Goal: Task Accomplishment & Management: Use online tool/utility

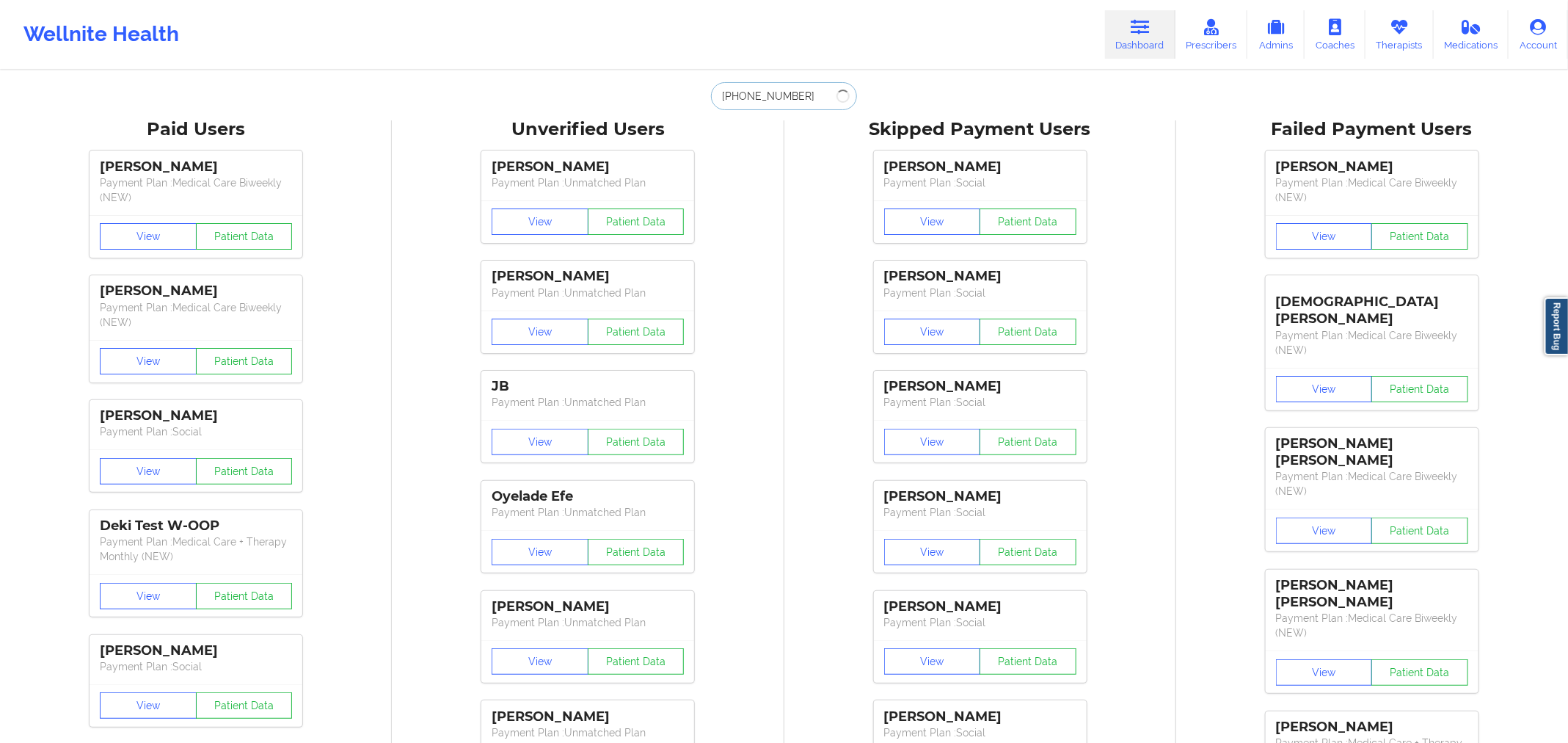
click at [807, 106] on input "[PHONE_NUMBER]" at bounding box center [784, 96] width 146 height 28
click at [807, 106] on input "[PHONE_NUMBER]\" at bounding box center [784, 96] width 146 height 28
click at [811, 97] on input "[PHONE_NUMBER]\" at bounding box center [784, 96] width 146 height 28
paste input "[PERSON_NAME]"
type input "[PERSON_NAME]"
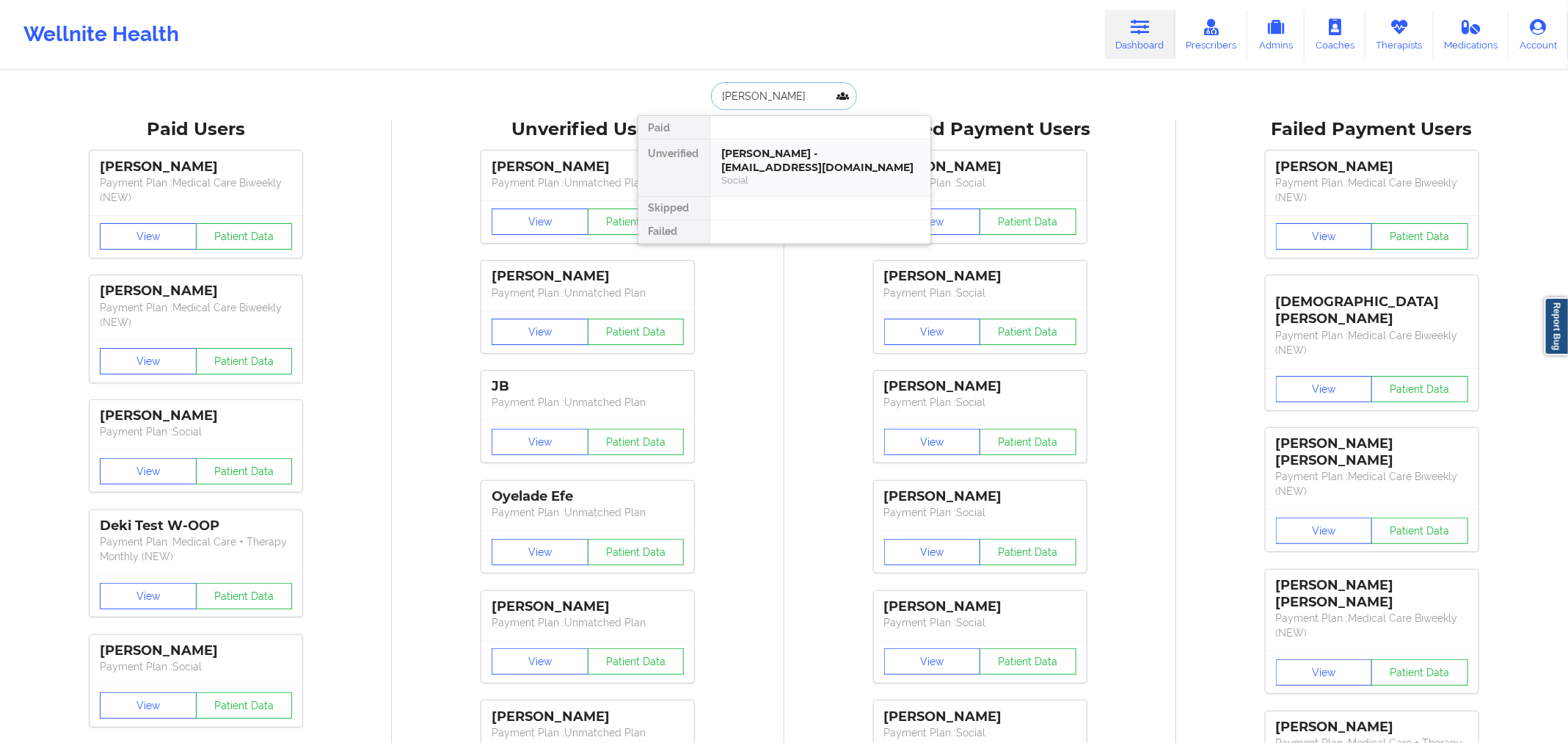
click at [835, 156] on div "[PERSON_NAME] - [EMAIL_ADDRESS][DOMAIN_NAME]" at bounding box center [821, 160] width 197 height 27
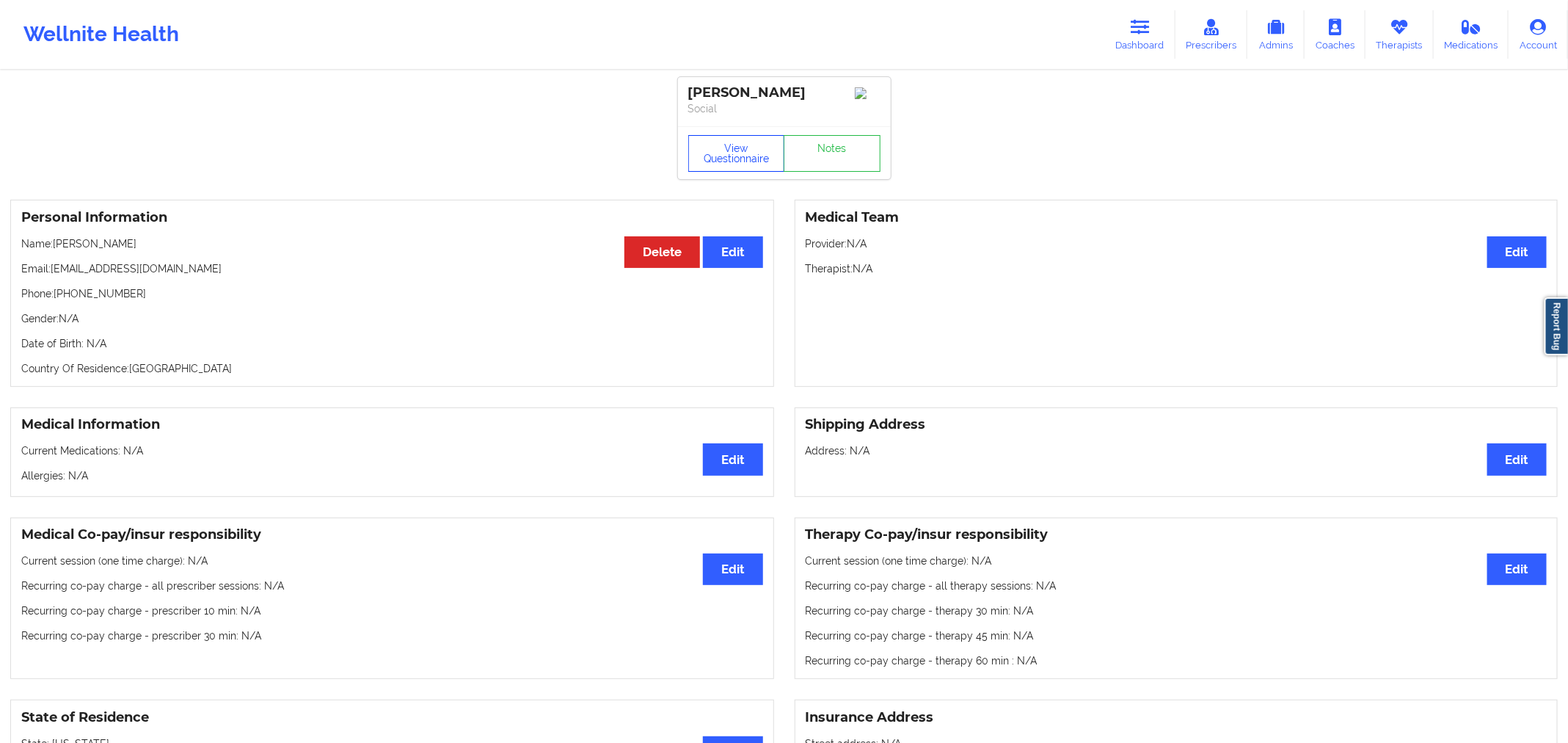
click at [733, 165] on button "View Questionnaire" at bounding box center [737, 154] width 97 height 37
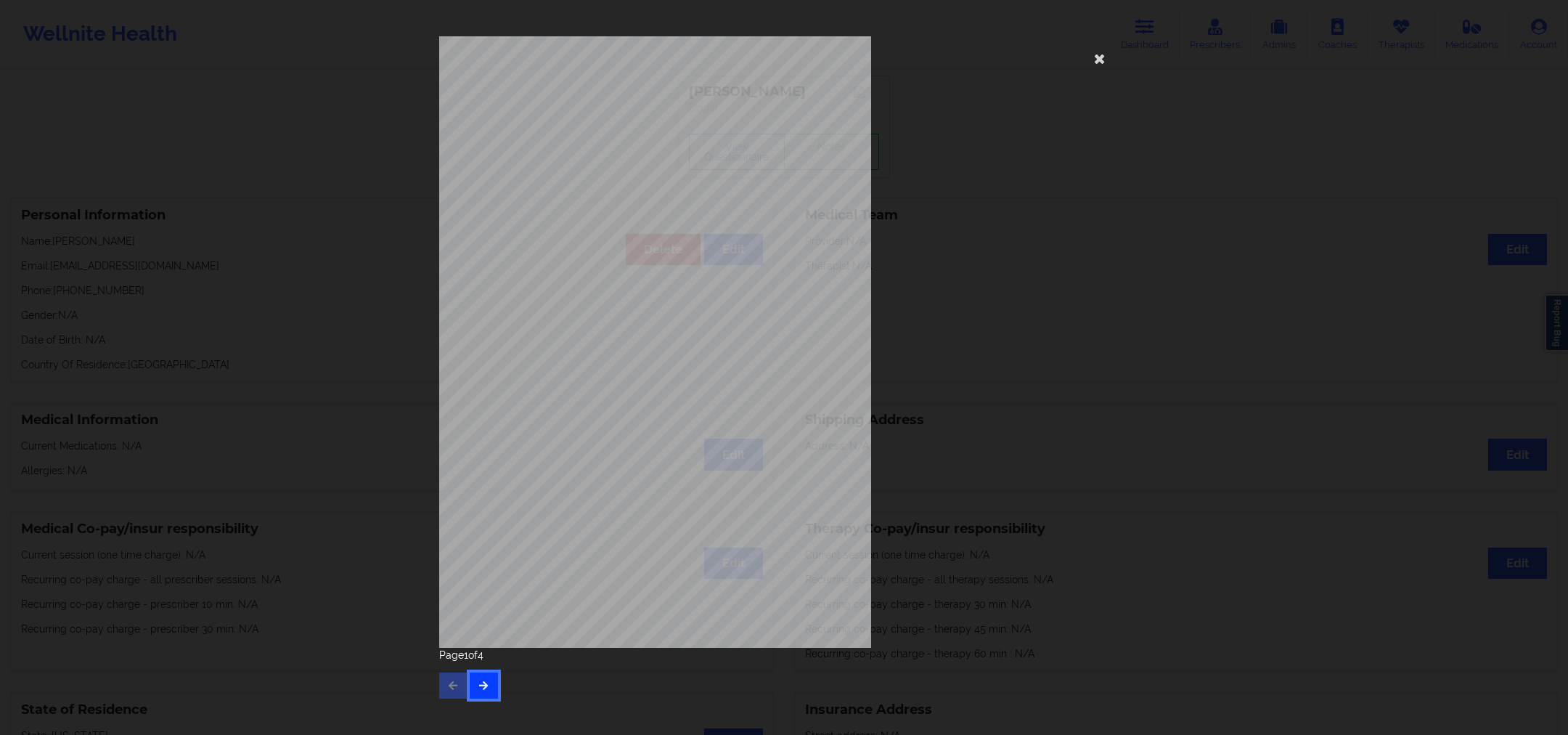
click at [479, 689] on button "button" at bounding box center [484, 685] width 28 height 26
click at [1097, 53] on icon at bounding box center [1099, 58] width 24 height 24
